Goal: Find specific page/section: Find specific page/section

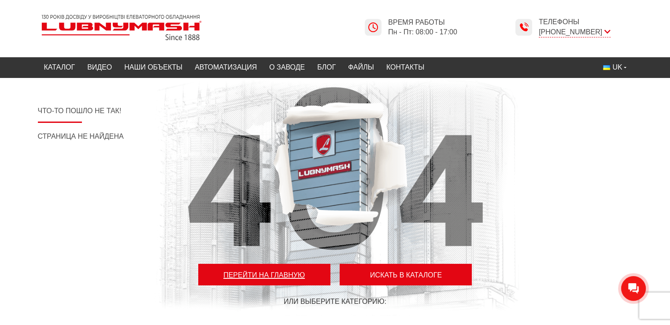
click at [291, 278] on font "Перейти на главную" at bounding box center [263, 274] width 81 height 7
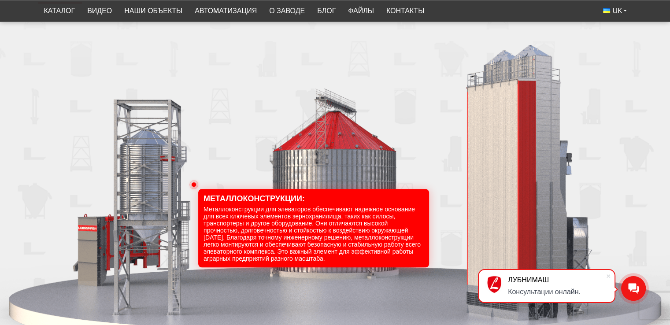
scroll to position [969, 0]
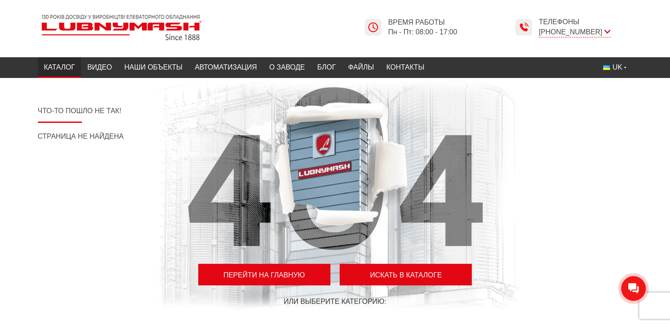
click at [70, 64] on font "Каталог" at bounding box center [59, 66] width 31 height 7
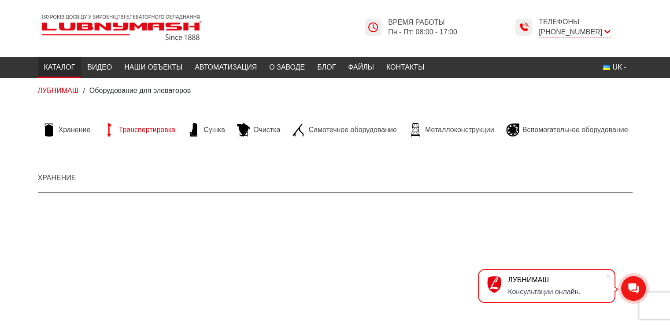
click at [162, 129] on font "Транспортировка" at bounding box center [147, 129] width 56 height 7
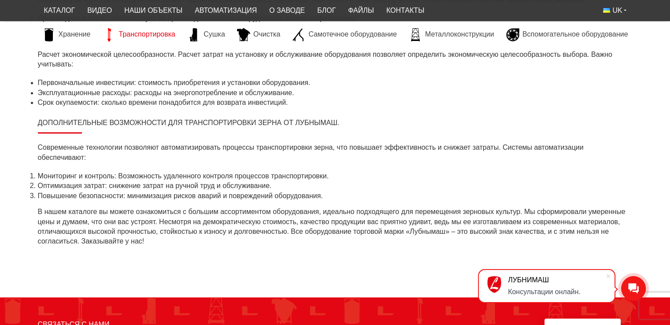
scroll to position [1101, 0]
